Goal: Information Seeking & Learning: Understand process/instructions

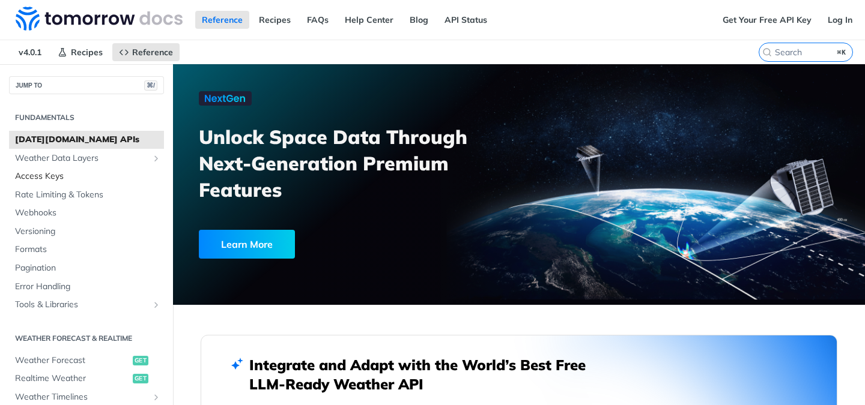
scroll to position [77, 0]
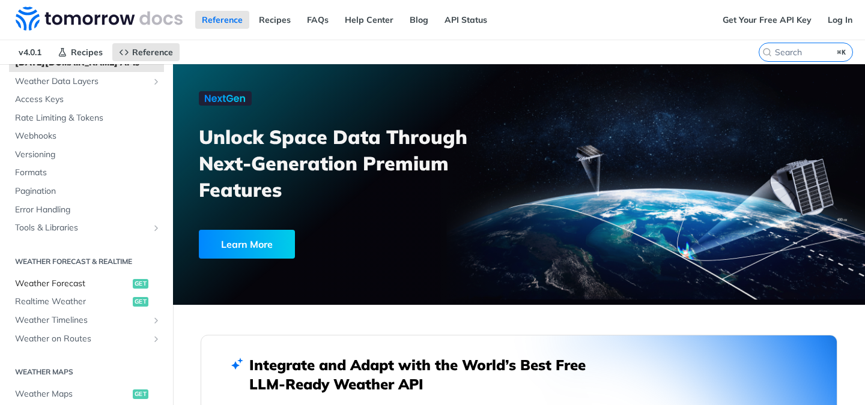
click at [86, 285] on span "Weather Forecast" at bounding box center [72, 284] width 115 height 12
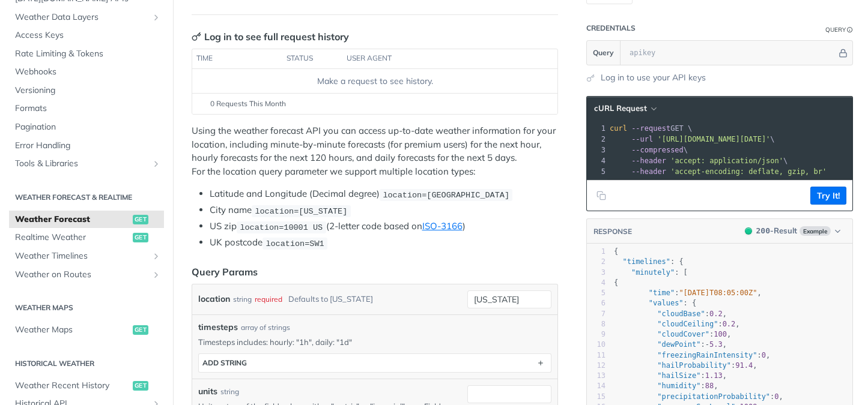
scroll to position [146, 0]
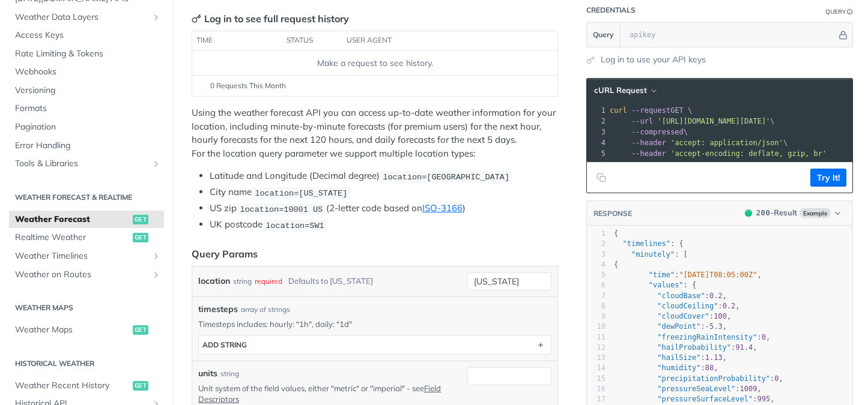
click at [331, 130] on p "Using the weather forecast API you can access up-to-date weather information fo…" at bounding box center [375, 133] width 366 height 54
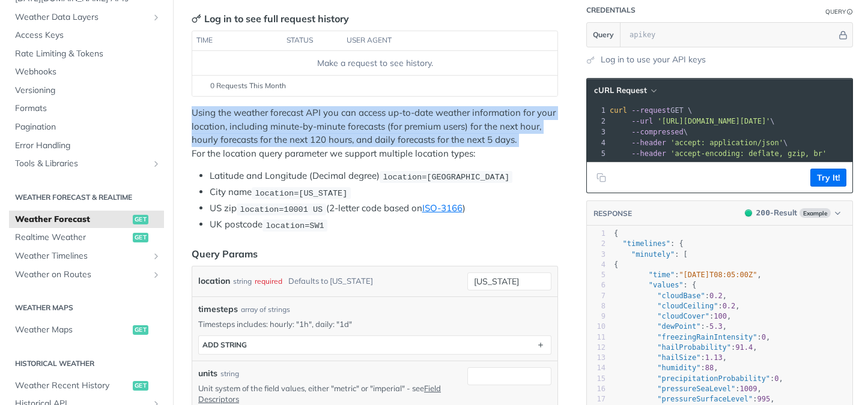
click at [331, 130] on p "Using the weather forecast API you can access up-to-date weather information fo…" at bounding box center [375, 133] width 366 height 54
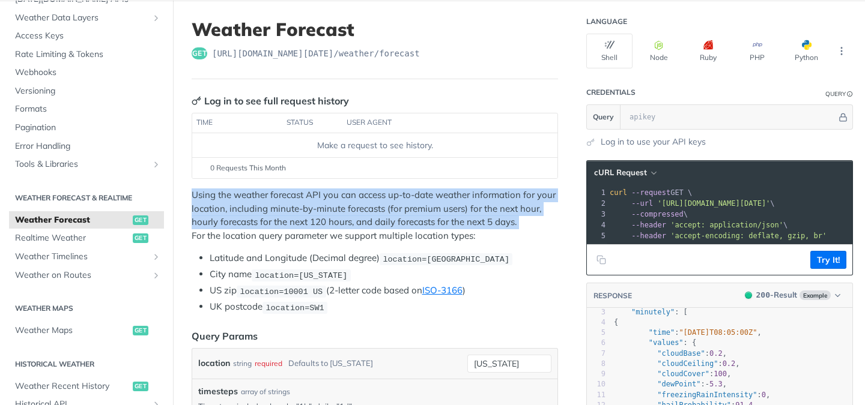
scroll to position [0, 0]
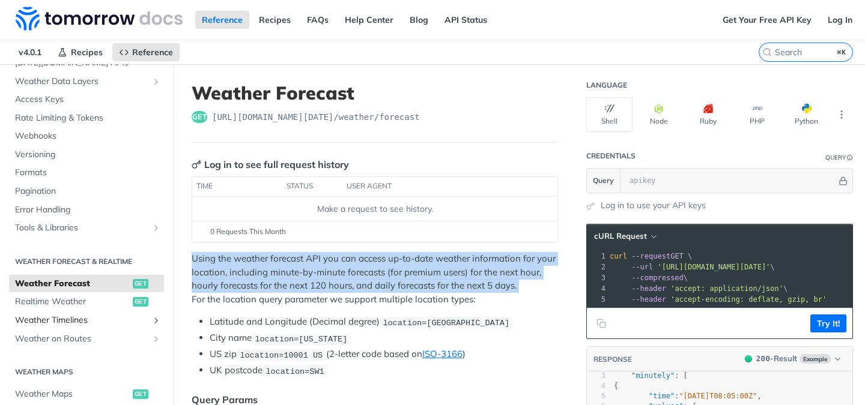
click at [84, 322] on span "Weather Timelines" at bounding box center [81, 321] width 133 height 12
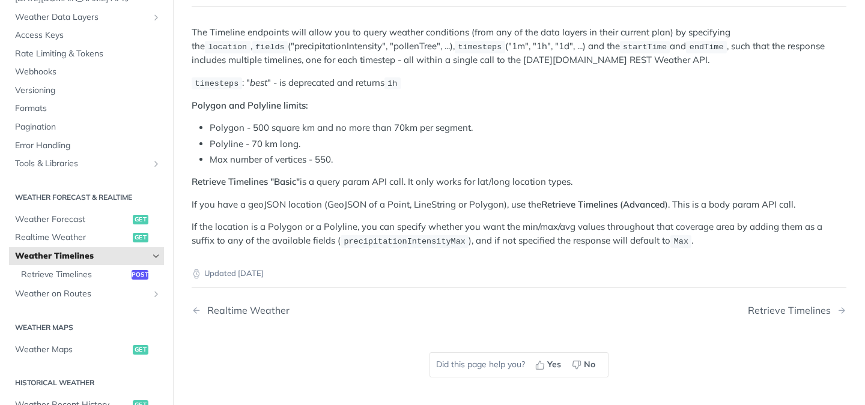
scroll to position [118, 0]
click at [154, 253] on icon "Hide subpages for Weather Timelines" at bounding box center [156, 257] width 10 height 10
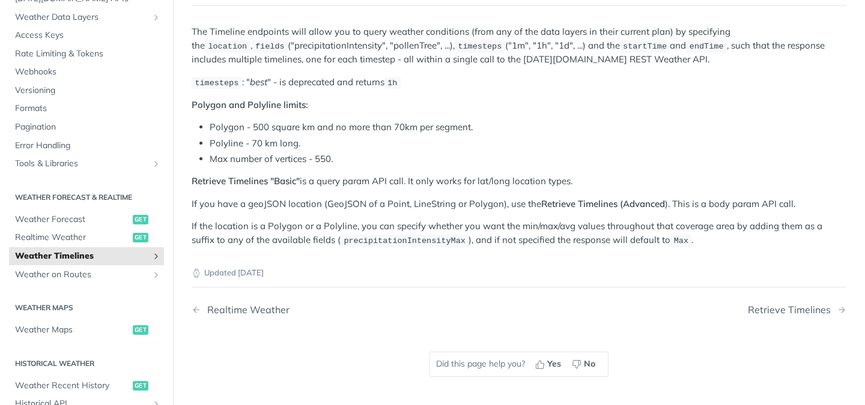
click at [144, 253] on span "Weather Timelines" at bounding box center [81, 256] width 133 height 12
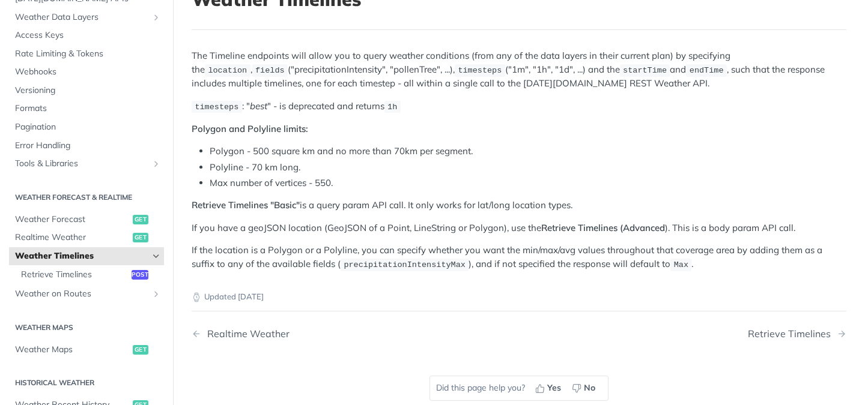
scroll to position [89, 0]
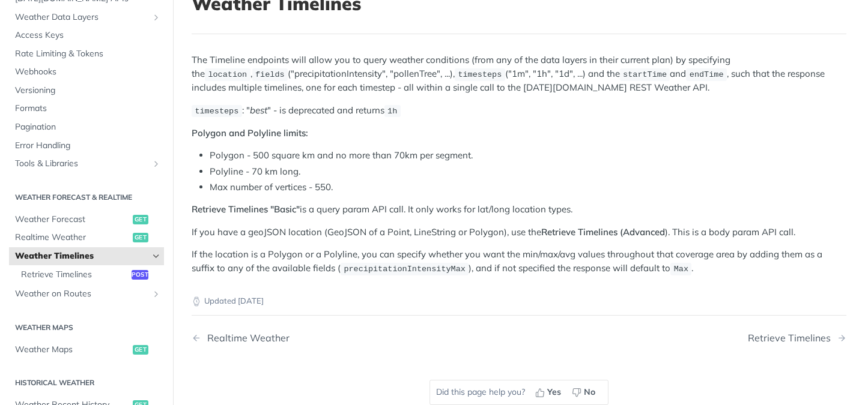
click at [770, 329] on nav "Realtime Weather Retrieve Timelines" at bounding box center [519, 338] width 655 height 35
click at [771, 338] on div "Retrieve Timelines" at bounding box center [792, 338] width 89 height 11
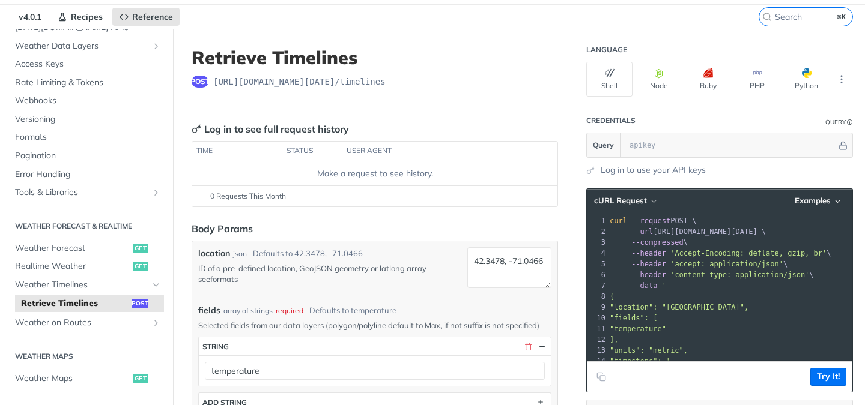
scroll to position [37, 0]
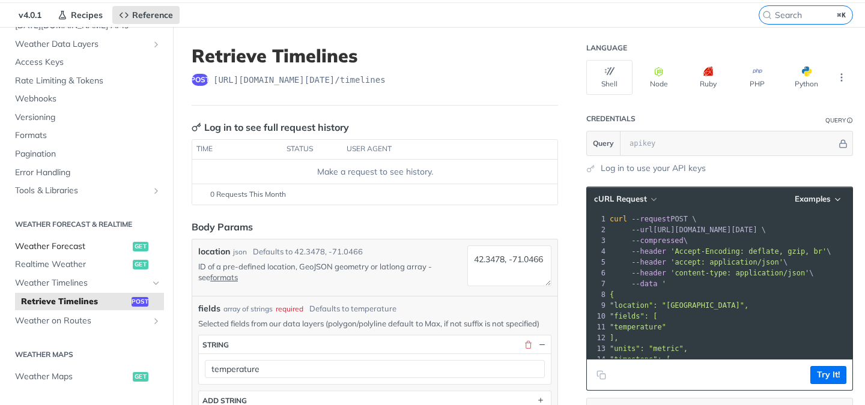
click at [76, 243] on span "Weather Forecast" at bounding box center [72, 247] width 115 height 12
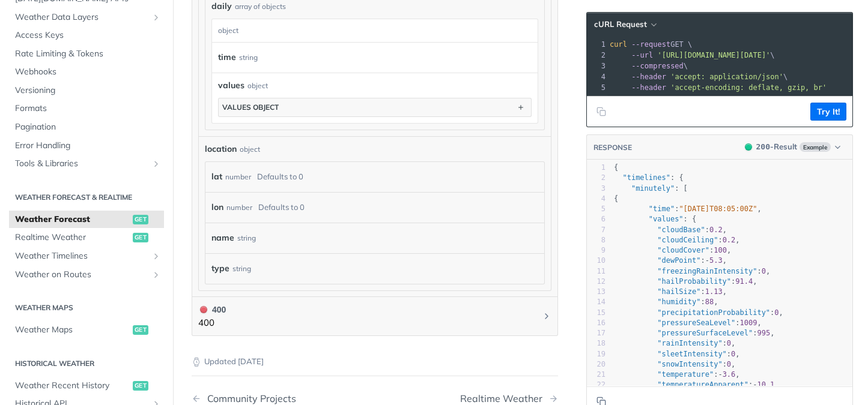
scroll to position [738, 0]
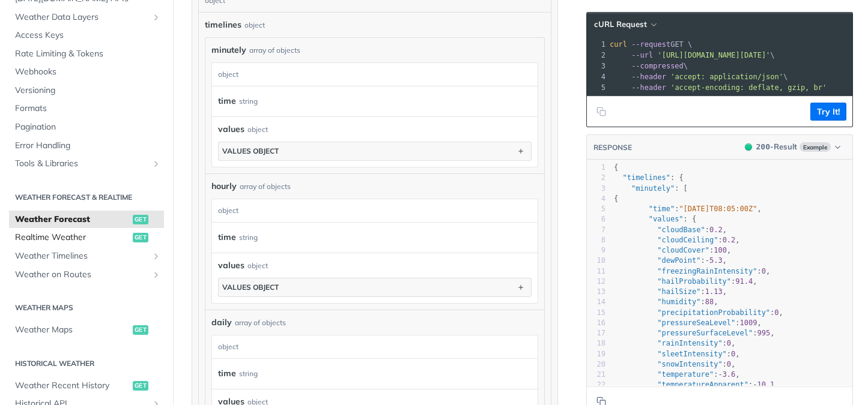
click at [89, 241] on span "Realtime Weather" at bounding box center [72, 238] width 115 height 12
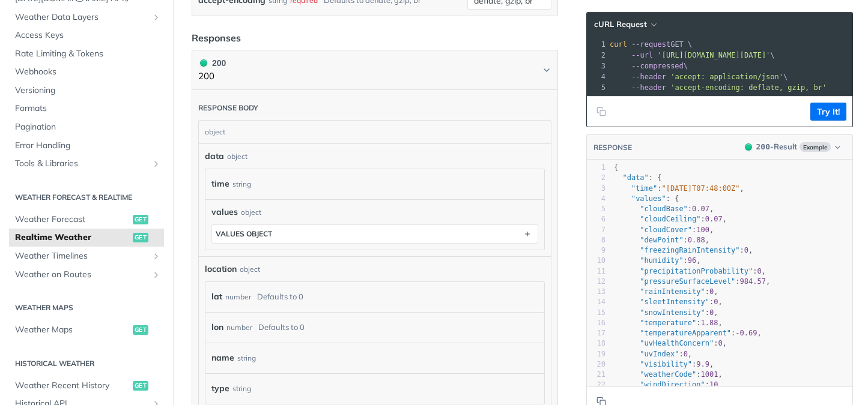
scroll to position [563, 0]
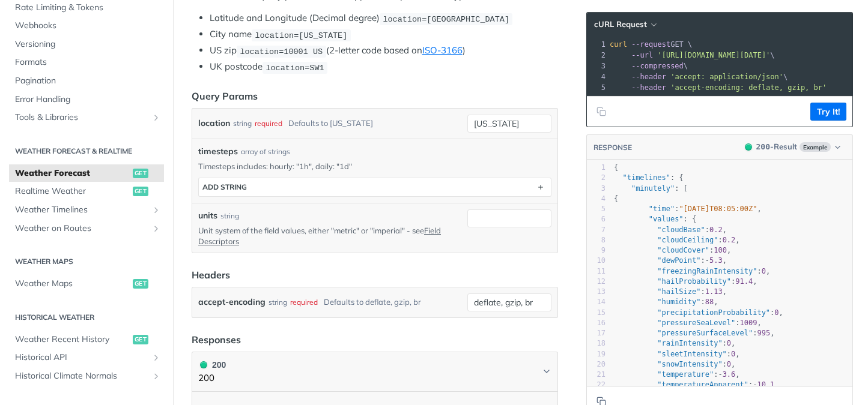
scroll to position [350, 0]
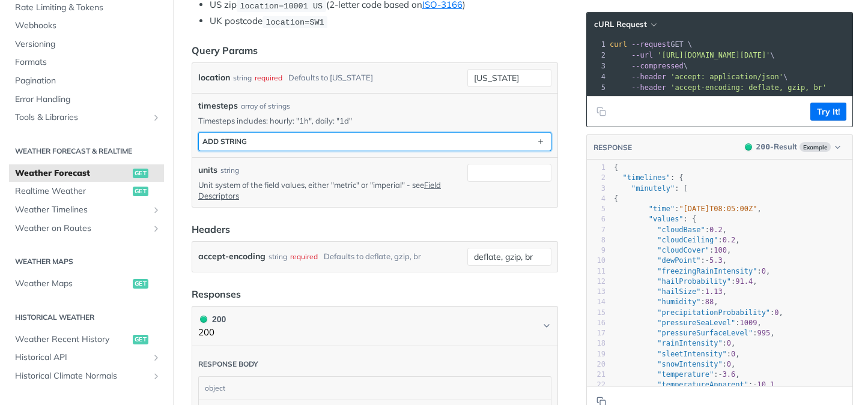
click at [347, 136] on button "ADD string" at bounding box center [375, 142] width 352 height 18
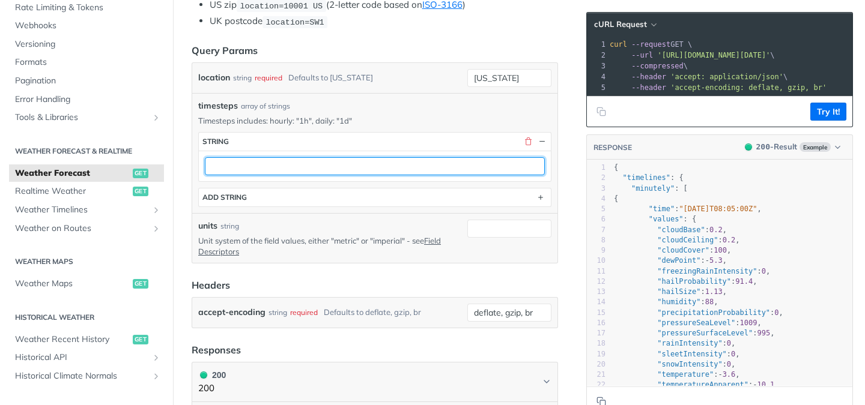
click at [339, 170] on input "text" at bounding box center [375, 166] width 340 height 18
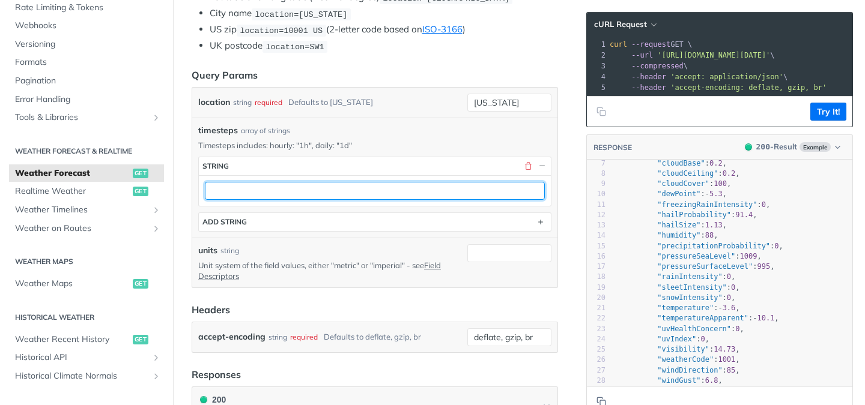
scroll to position [66, 0]
click at [438, 187] on input "text" at bounding box center [375, 191] width 340 height 18
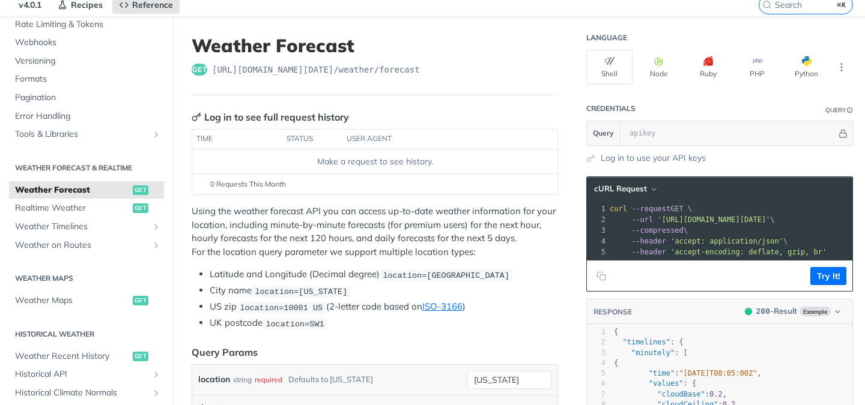
scroll to position [43, 0]
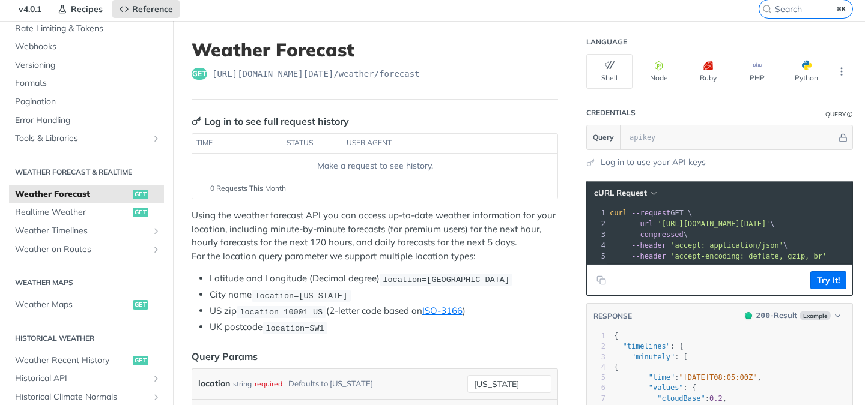
click at [264, 68] on span "https://api.tomorrow.io/v4 /weather/forecast" at bounding box center [316, 74] width 208 height 12
copy article "https://api.tomorrow.io/v4 /weather/forecast"
click at [97, 212] on span "Realtime Weather" at bounding box center [72, 213] width 115 height 12
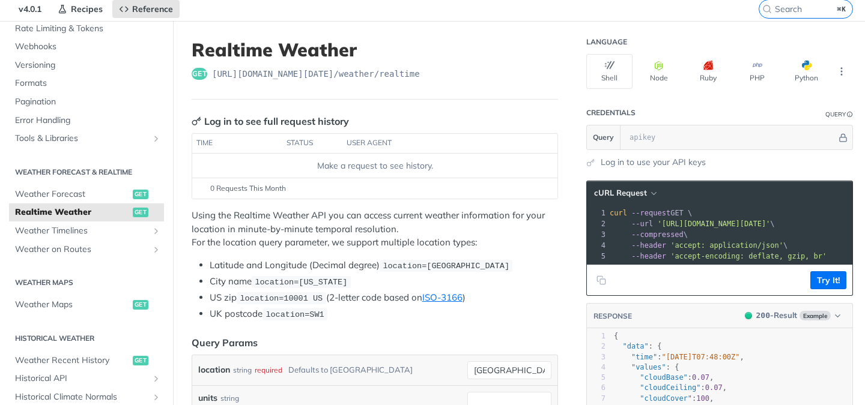
click at [361, 234] on p "Using the Realtime Weather API you can access current weather information for y…" at bounding box center [375, 229] width 366 height 41
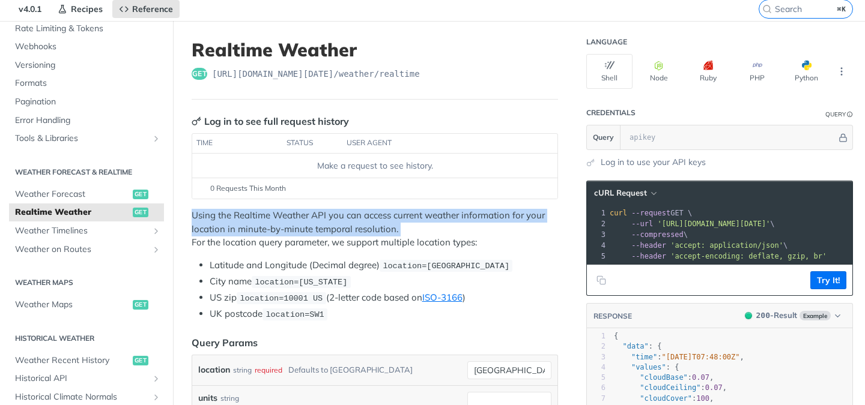
click at [361, 234] on p "Using the Realtime Weather API you can access current weather information for y…" at bounding box center [375, 229] width 366 height 41
copy p "Using the Realtime Weather API you can access current weather information for y…"
click at [112, 235] on span "Weather Timelines" at bounding box center [81, 231] width 133 height 12
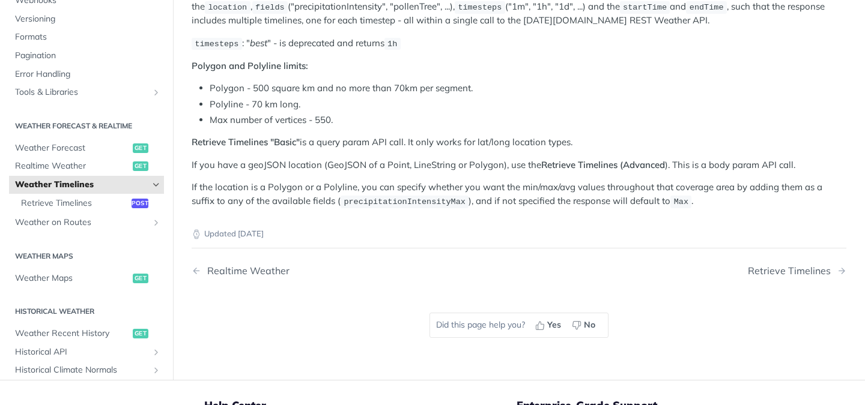
scroll to position [181, 0]
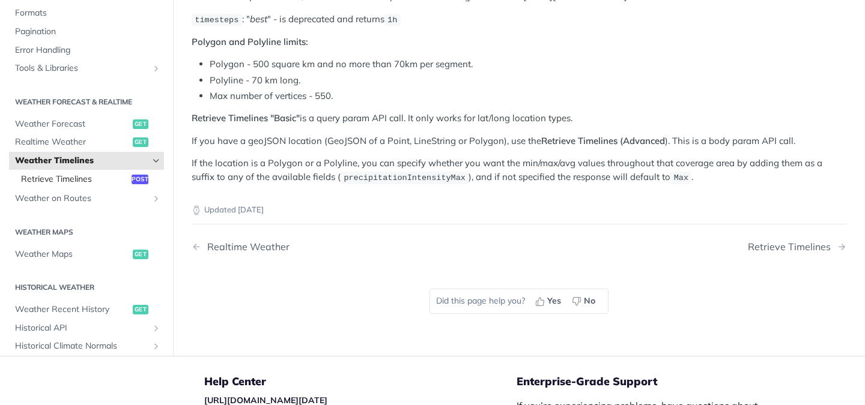
click at [113, 181] on span "Retrieve Timelines" at bounding box center [75, 179] width 108 height 12
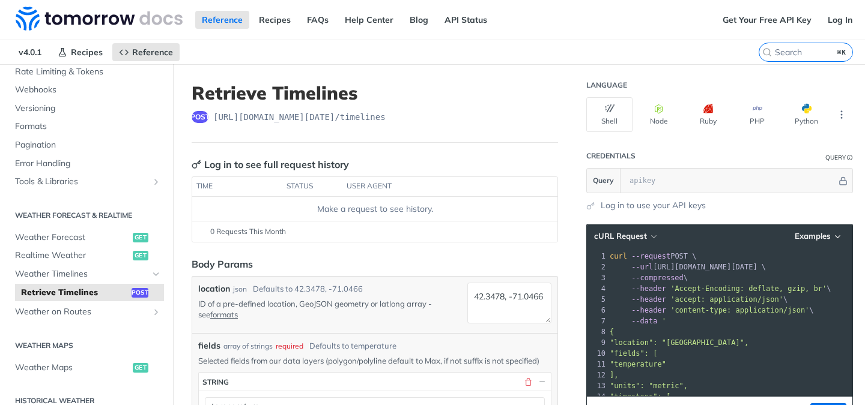
click at [286, 117] on span "https://api.tomorrow.io/v4 /timelines" at bounding box center [299, 117] width 172 height 12
copy article "https://api.tomorrow.io/v4 /timelines"
